Goal: Task Accomplishment & Management: Use online tool/utility

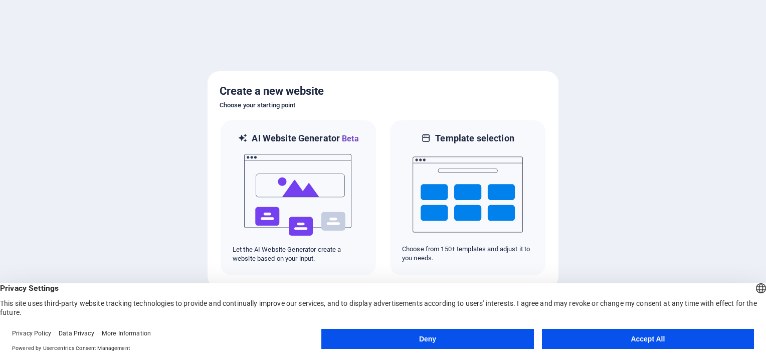
click at [660, 339] on button "Accept All" at bounding box center [648, 339] width 212 height 20
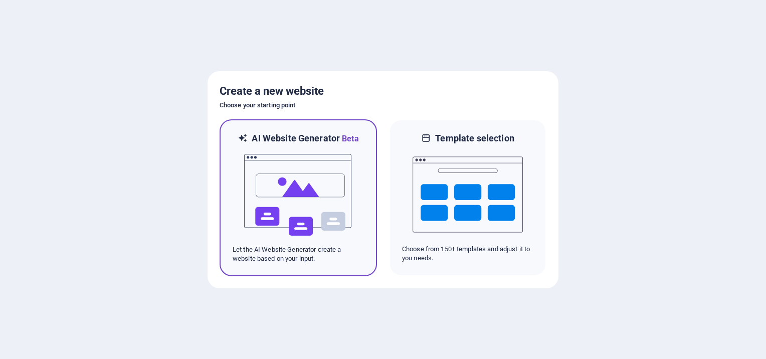
click at [300, 186] on img at bounding box center [298, 195] width 110 height 100
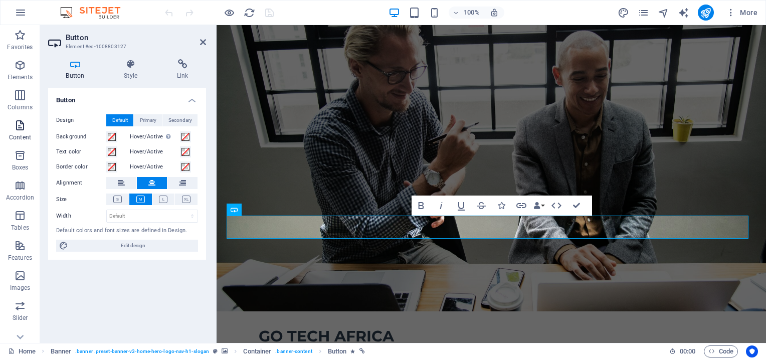
click at [18, 127] on icon "button" at bounding box center [20, 125] width 12 height 12
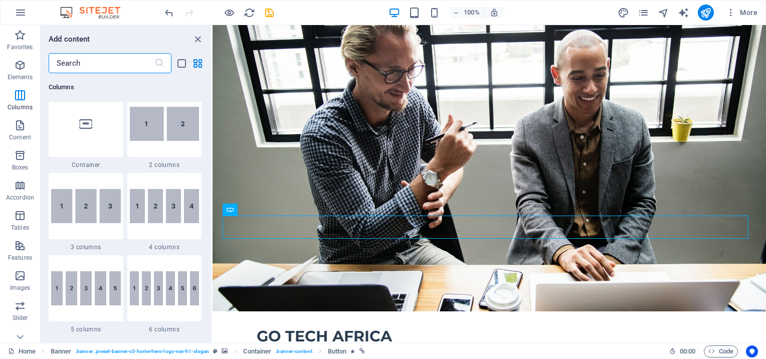
scroll to position [501, 0]
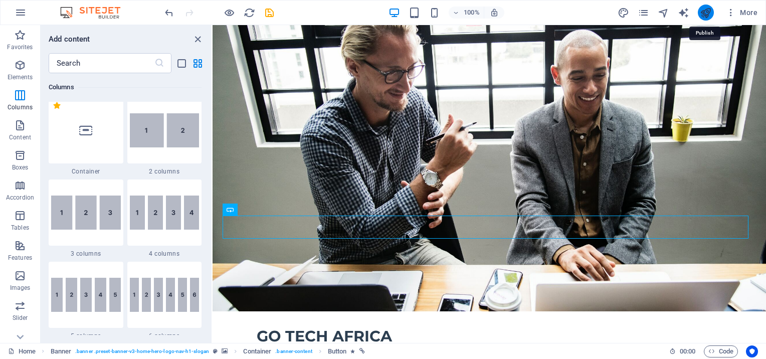
click at [706, 12] on icon "publish" at bounding box center [706, 13] width 12 height 12
checkbox input "false"
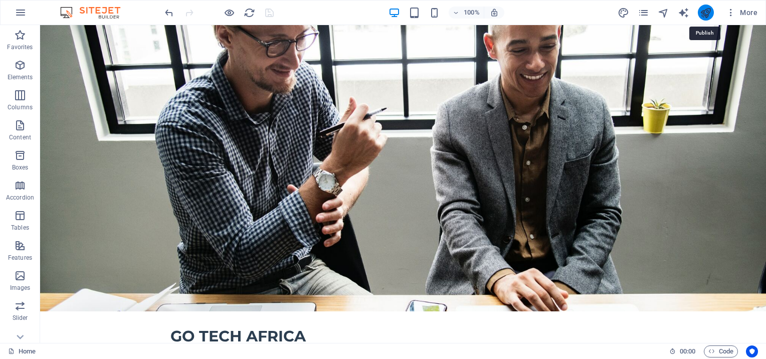
click at [707, 11] on icon "publish" at bounding box center [706, 13] width 12 height 12
